Goal: Navigation & Orientation: Find specific page/section

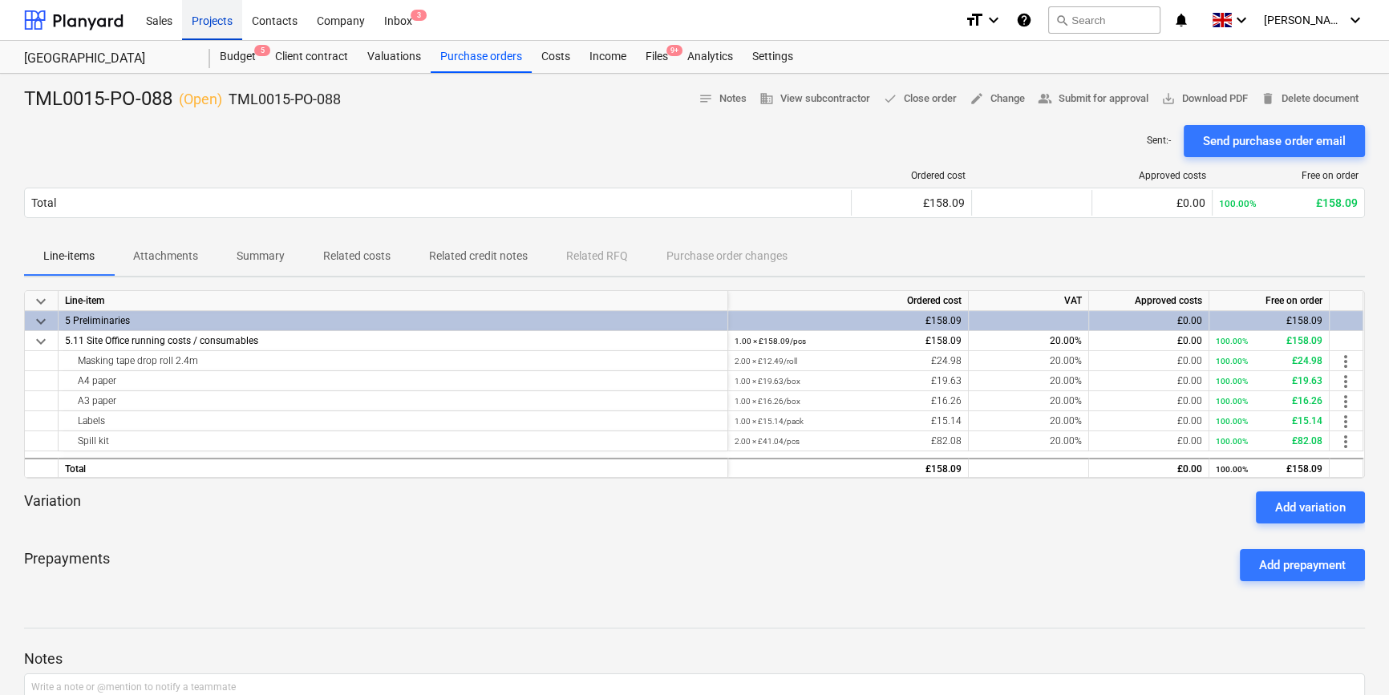
click at [215, 22] on div "Projects" at bounding box center [212, 19] width 60 height 41
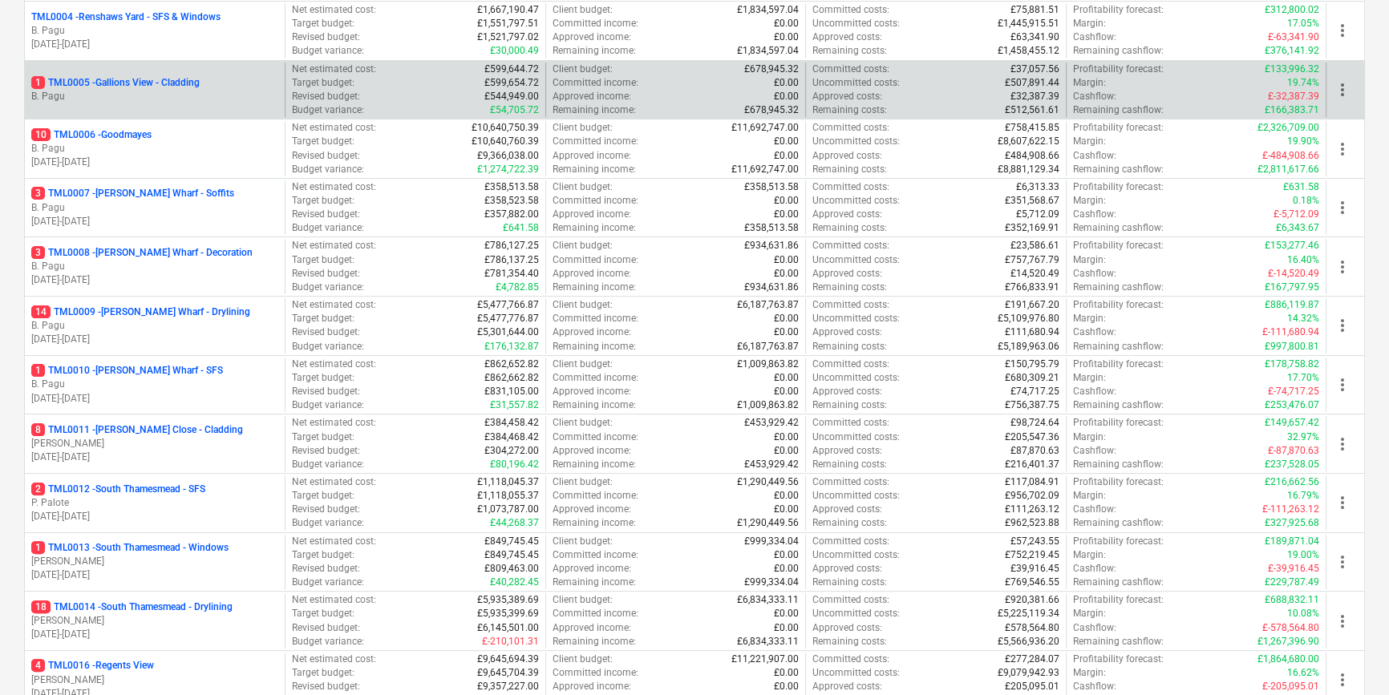
scroll to position [437, 0]
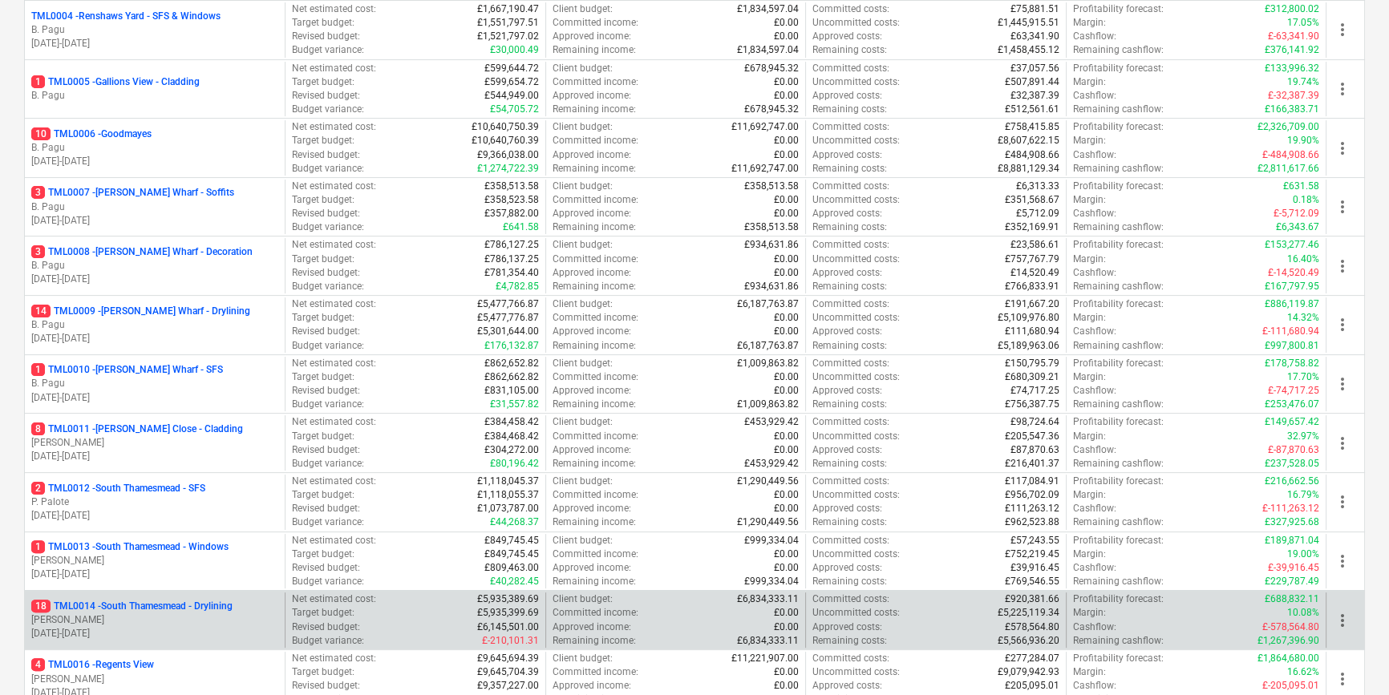
click at [164, 623] on p "[PERSON_NAME]" at bounding box center [154, 620] width 247 height 14
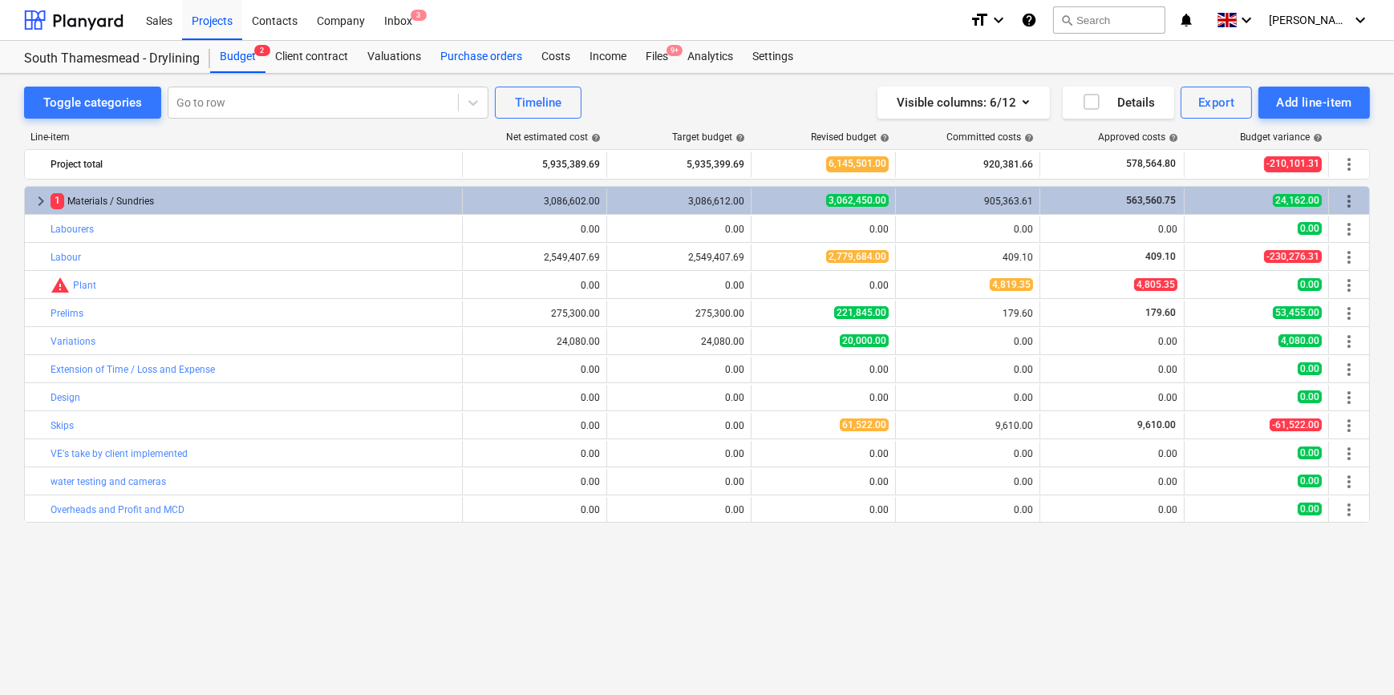
click at [468, 56] on div "Purchase orders" at bounding box center [481, 57] width 101 height 32
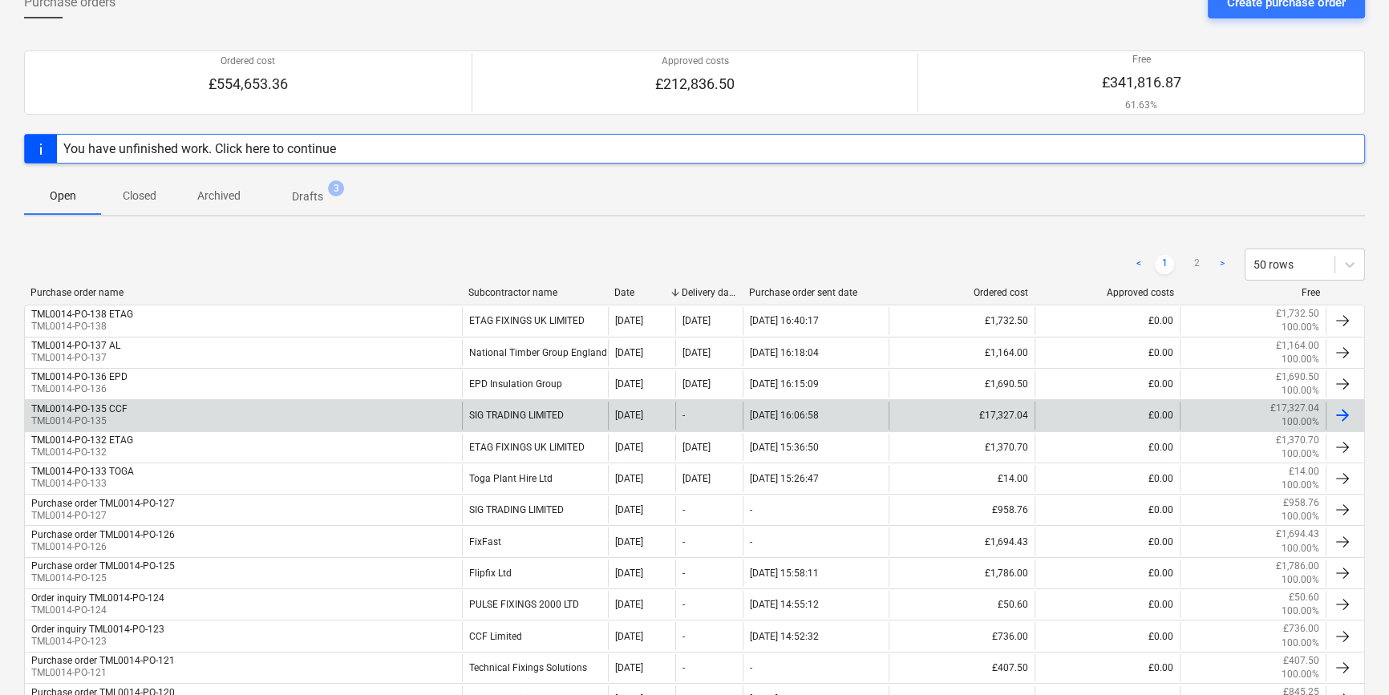
scroll to position [145, 0]
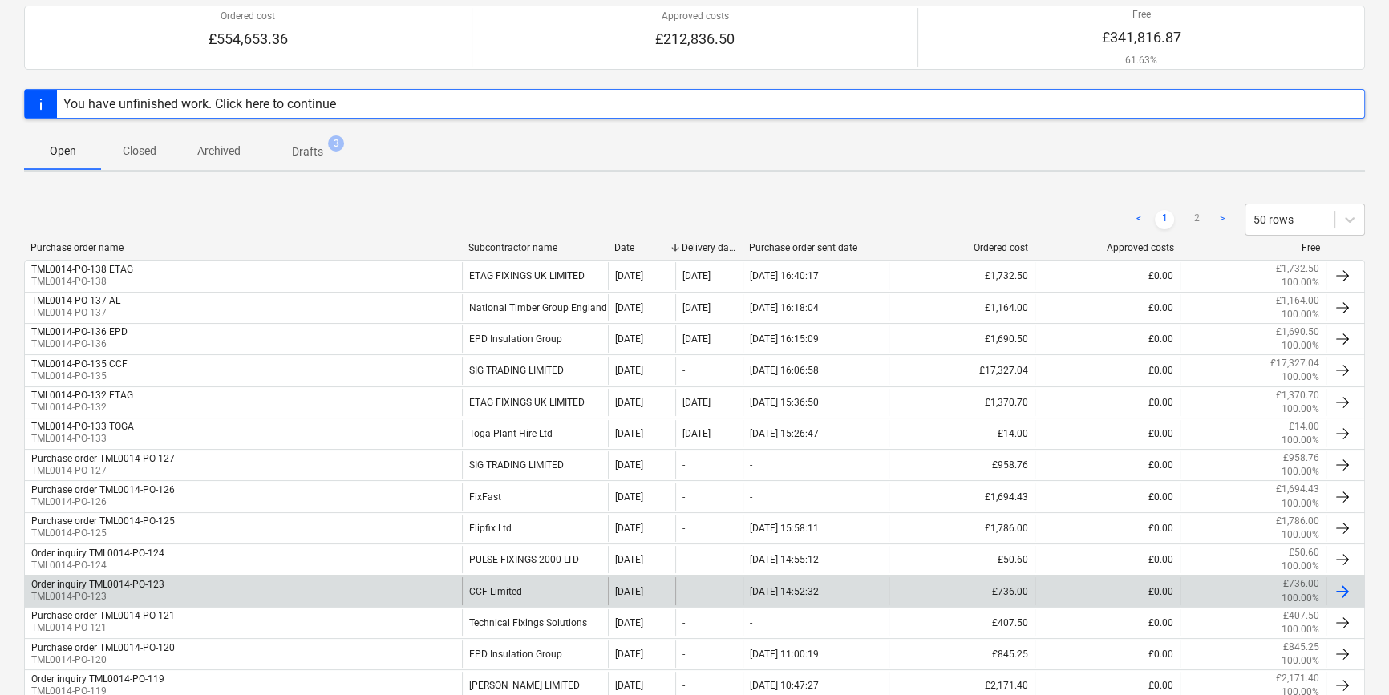
click at [519, 593] on div "CCF Limited" at bounding box center [535, 590] width 146 height 27
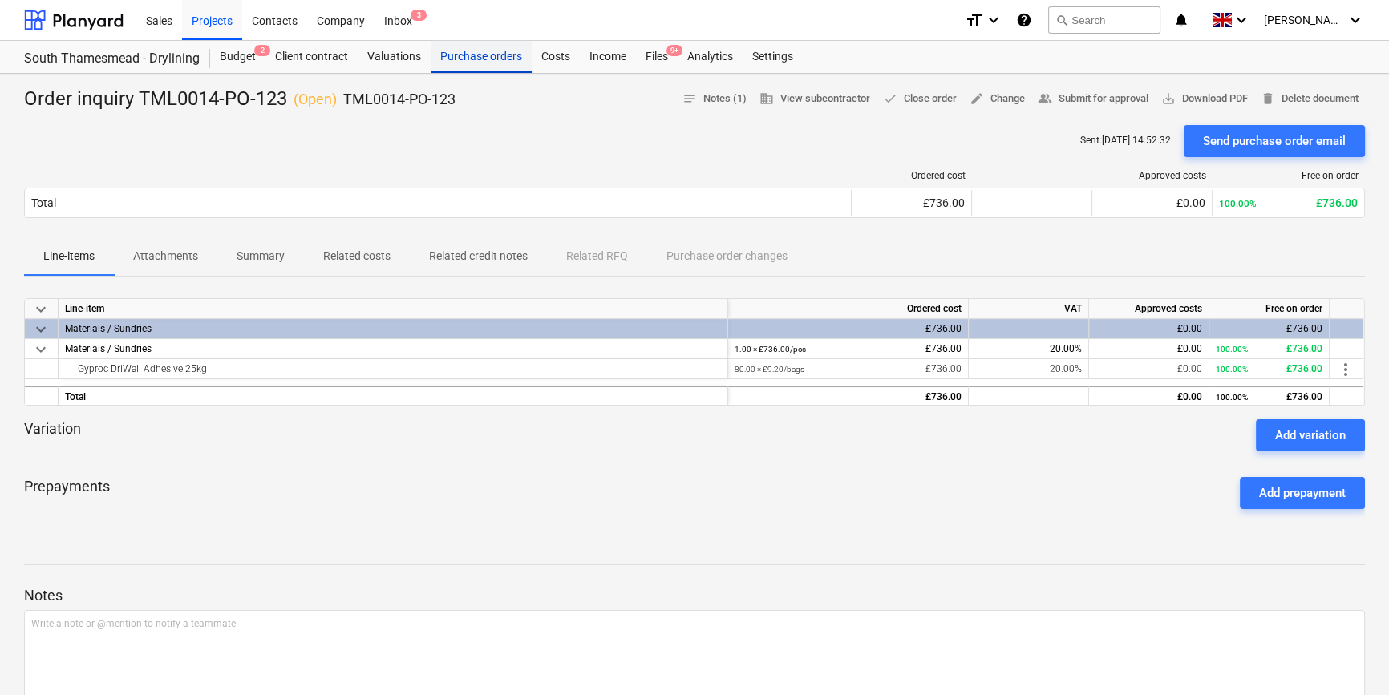
click at [487, 60] on div "Purchase orders" at bounding box center [481, 57] width 101 height 32
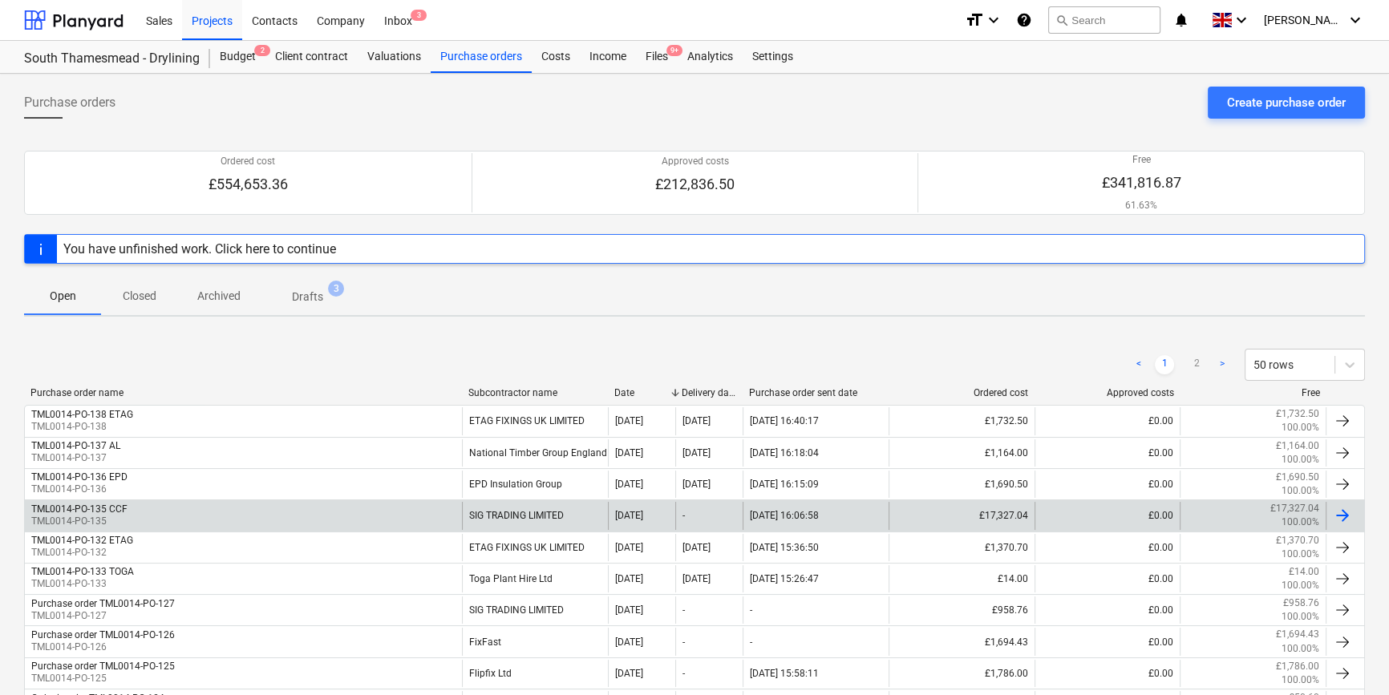
click at [556, 511] on div "SIG TRADING LIMITED" at bounding box center [535, 515] width 146 height 27
